Goal: Entertainment & Leisure: Consume media (video, audio)

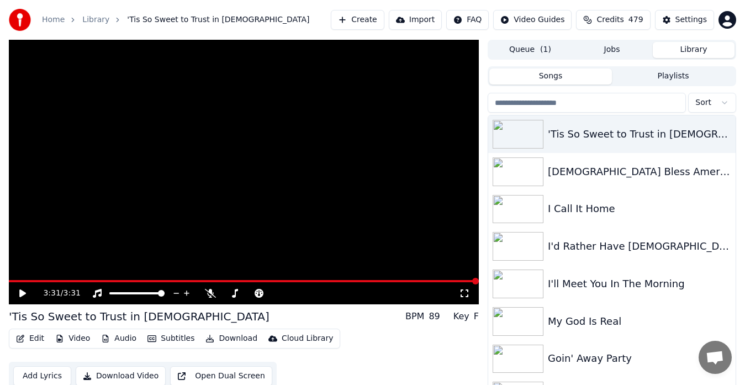
click at [97, 22] on link "Library" at bounding box center [95, 19] width 27 height 11
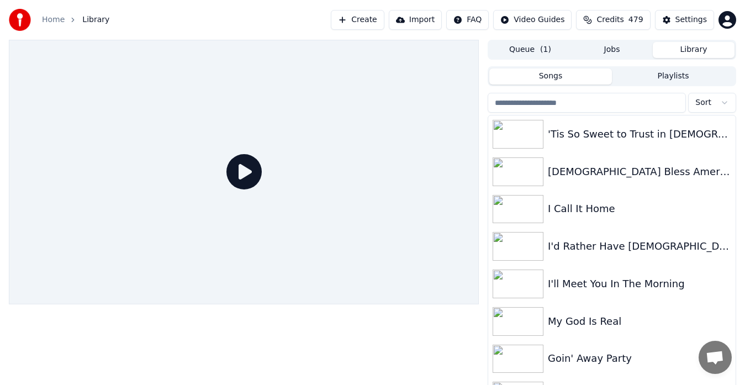
click at [517, 176] on img at bounding box center [518, 171] width 51 height 29
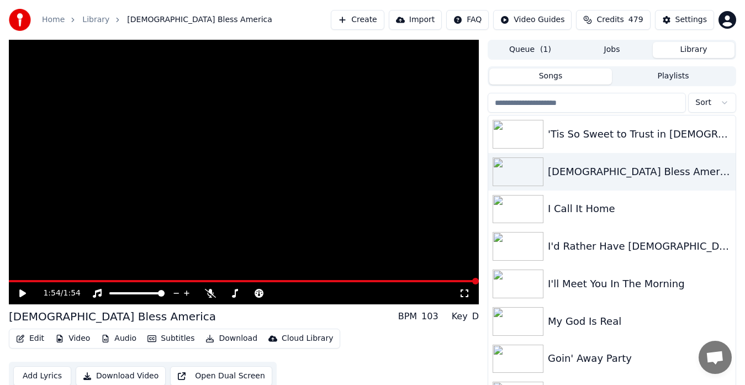
click at [585, 217] on div "I Call It Home" at bounding box center [611, 210] width 247 height 38
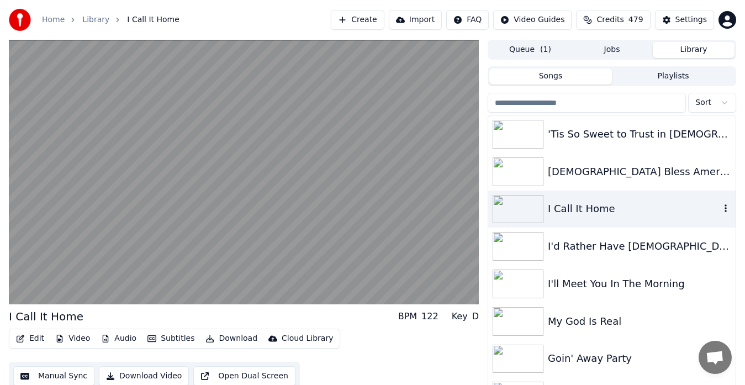
click at [324, 218] on video at bounding box center [244, 172] width 470 height 265
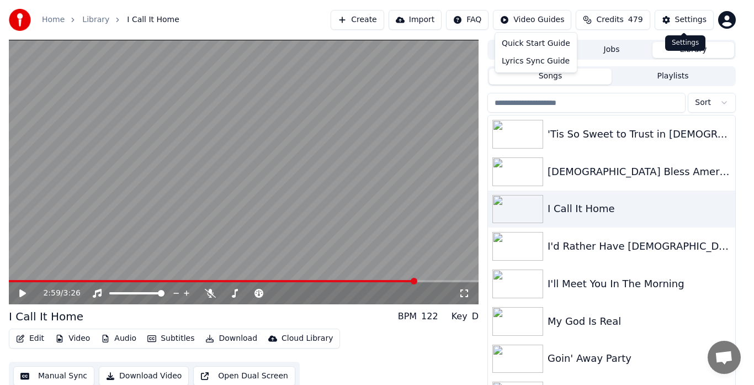
click at [543, 23] on html "Home Library I Call It Home Create Import FAQ Video Guides Credits 479 Settings…" at bounding box center [377, 192] width 754 height 385
click at [55, 23] on html "Home Library I Call It Home Create Import FAQ Video Guides Credits 479 Settings…" at bounding box center [377, 192] width 754 height 385
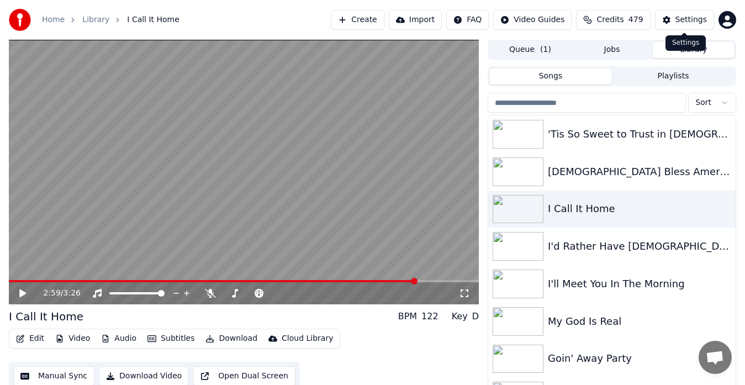
click at [54, 22] on link "Home" at bounding box center [53, 19] width 23 height 11
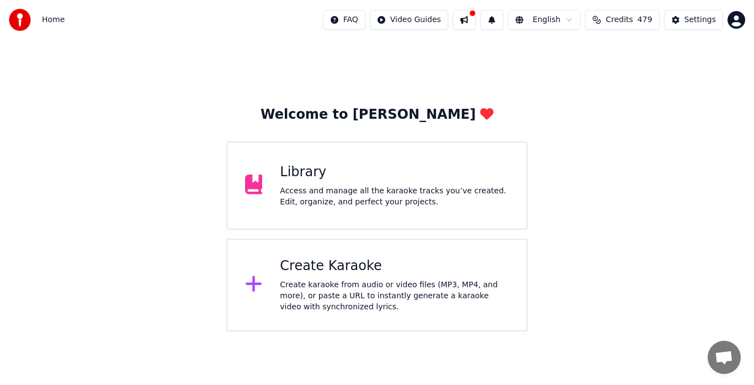
click at [338, 283] on div "Create karaoke from audio or video files (MP3, MP4, and more), or paste a URL t…" at bounding box center [394, 295] width 229 height 33
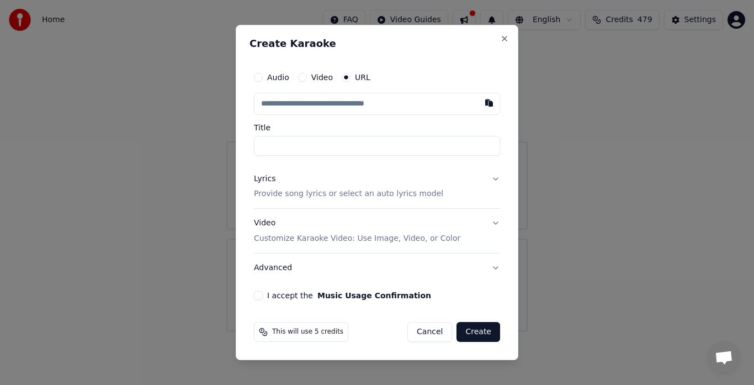
click at [433, 333] on button "Cancel" at bounding box center [430, 332] width 45 height 20
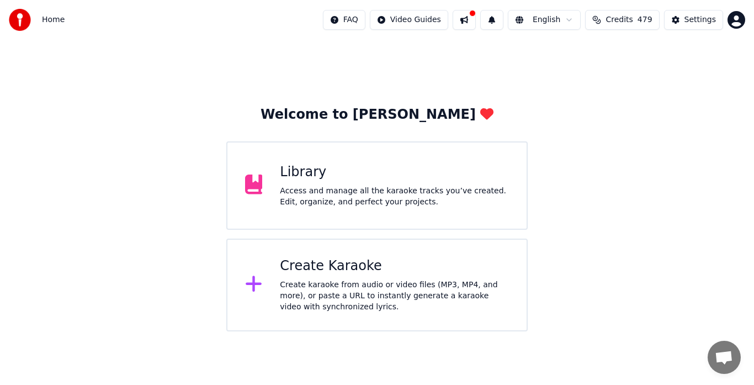
click at [327, 199] on div "Access and manage all the karaoke tracks you’ve created. Edit, organize, and pe…" at bounding box center [394, 197] width 229 height 22
click at [300, 191] on div "Access and manage all the karaoke tracks you’ve created. Edit, organize, and pe…" at bounding box center [394, 197] width 229 height 22
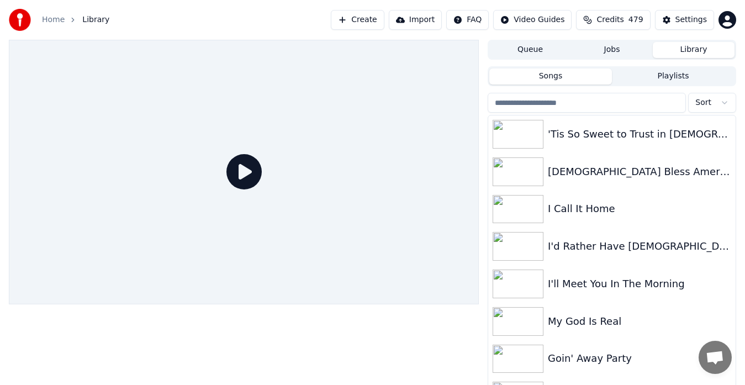
click at [646, 152] on div "'Tis So Sweet to Trust in [DEMOGRAPHIC_DATA]" at bounding box center [611, 134] width 247 height 38
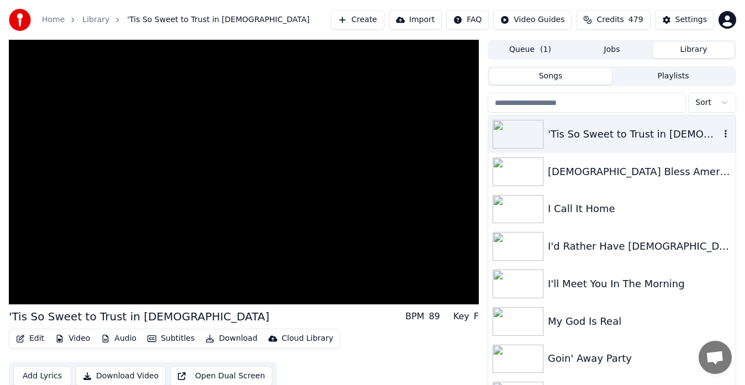
click at [250, 224] on video at bounding box center [244, 172] width 470 height 265
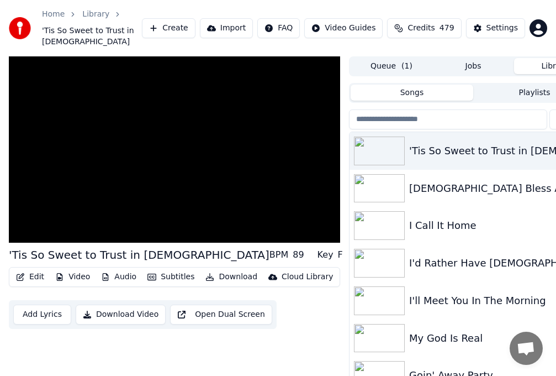
scroll to position [45, 0]
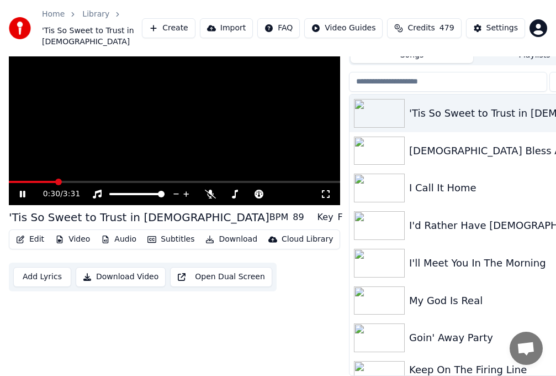
click at [323, 189] on icon at bounding box center [325, 193] width 11 height 9
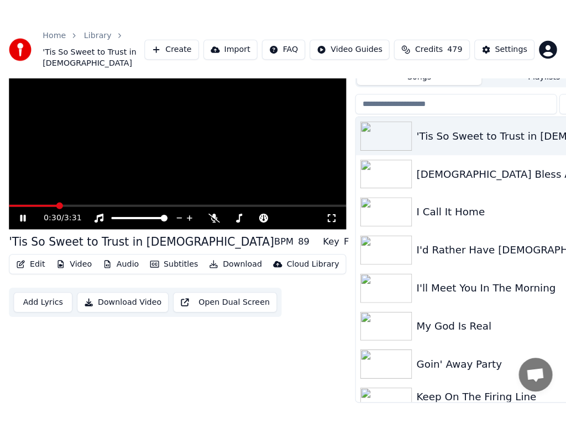
scroll to position [14, 0]
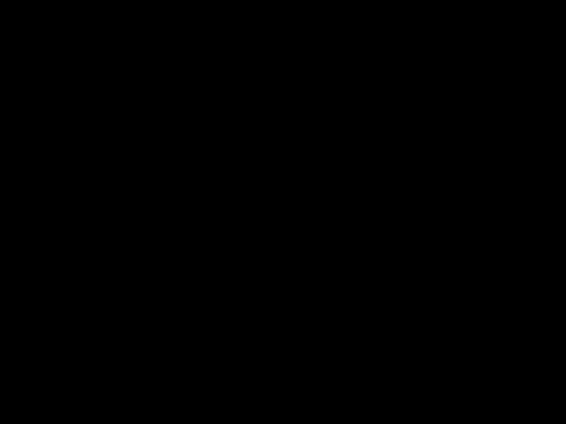
click at [377, 212] on video at bounding box center [283, 212] width 566 height 424
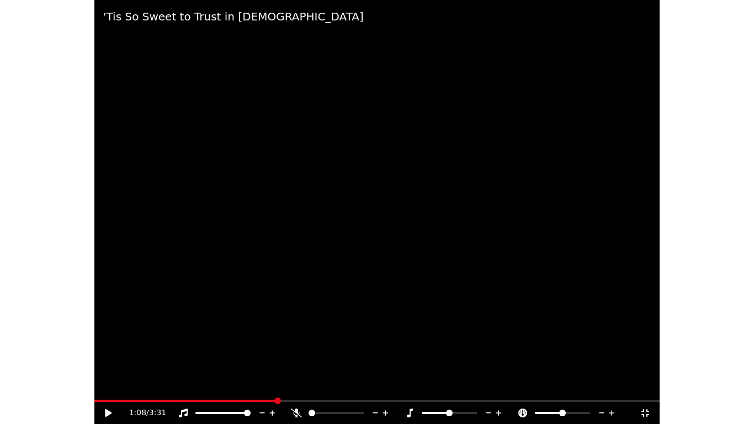
scroll to position [9, 0]
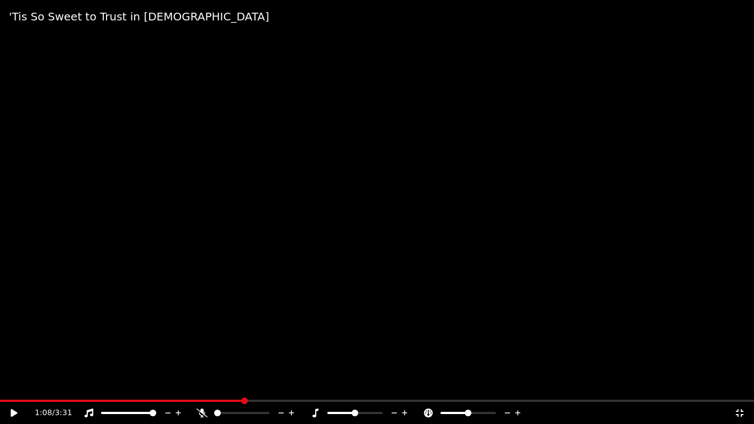
click at [738, 384] on icon at bounding box center [740, 413] width 8 height 8
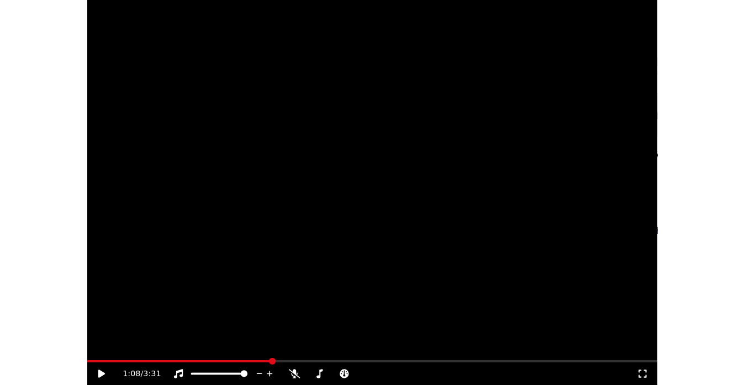
scroll to position [19, 0]
